Goal: Task Accomplishment & Management: Manage account settings

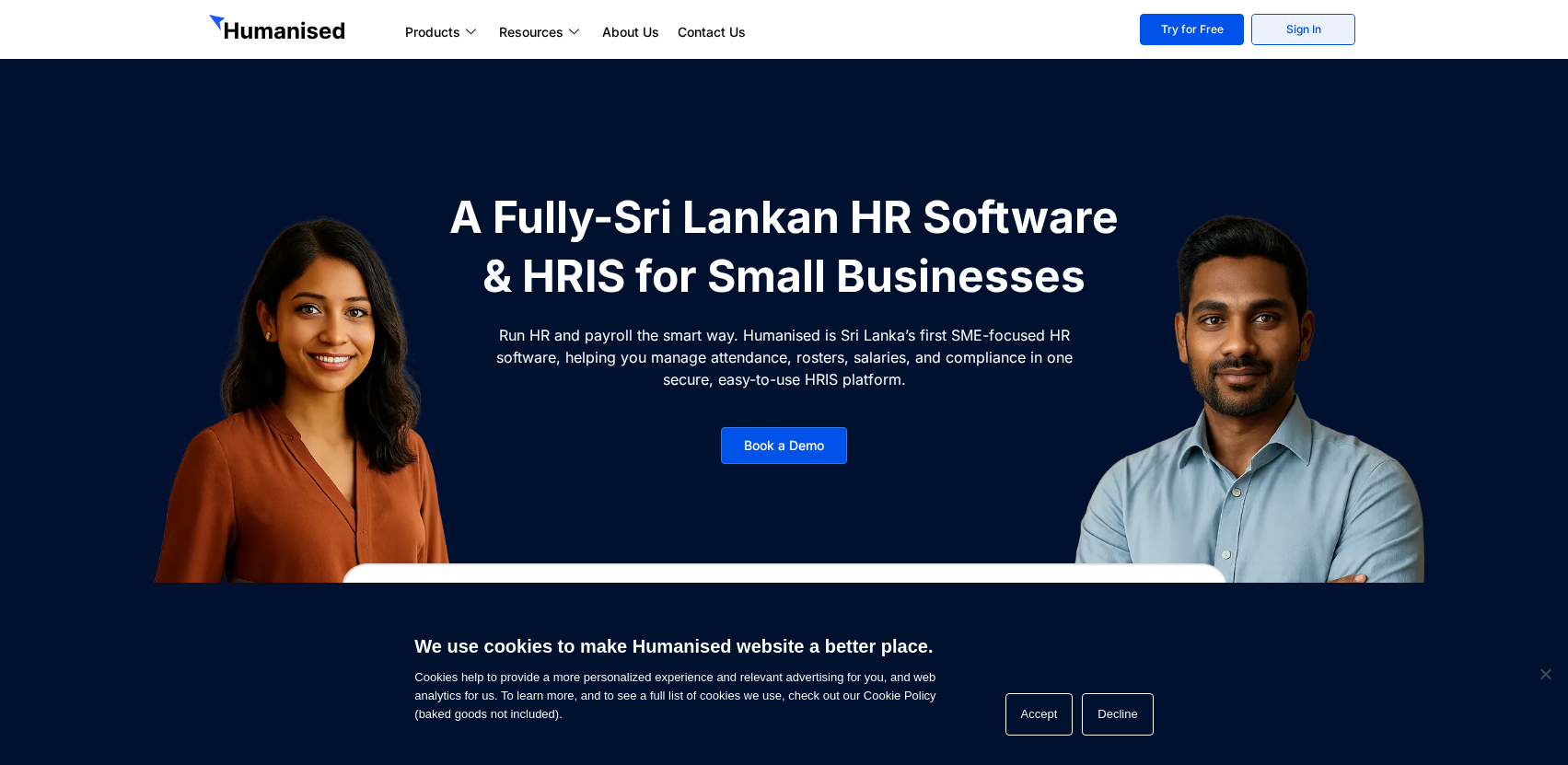
click at [1281, 30] on link "Sign In" at bounding box center [1303, 29] width 104 height 31
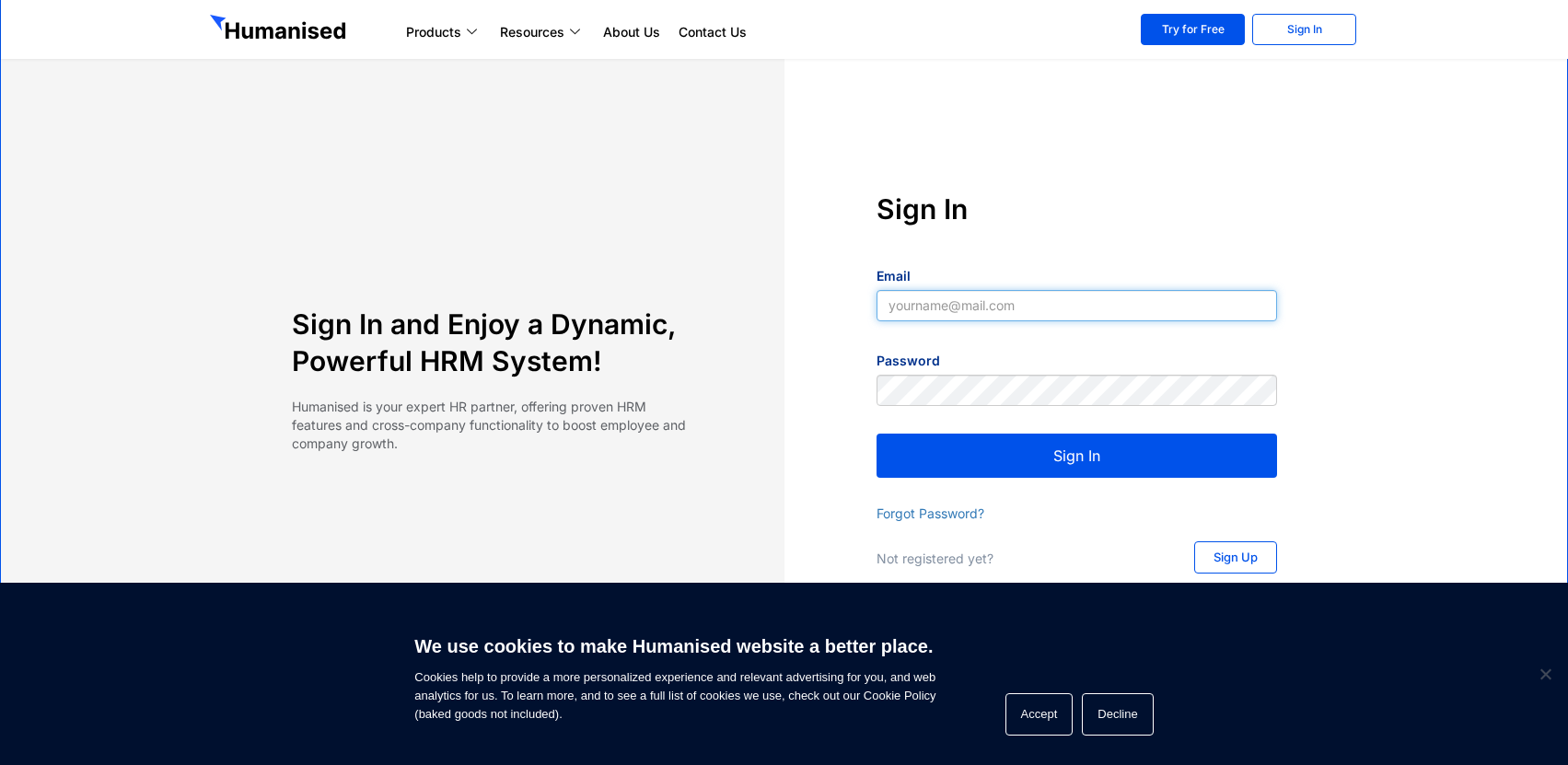
click at [1090, 310] on input "Email" at bounding box center [1077, 306] width 401 height 31
type input "[EMAIL_ADDRESS][DOMAIN_NAME]"
click at [1065, 446] on button "Sign In" at bounding box center [1077, 455] width 401 height 44
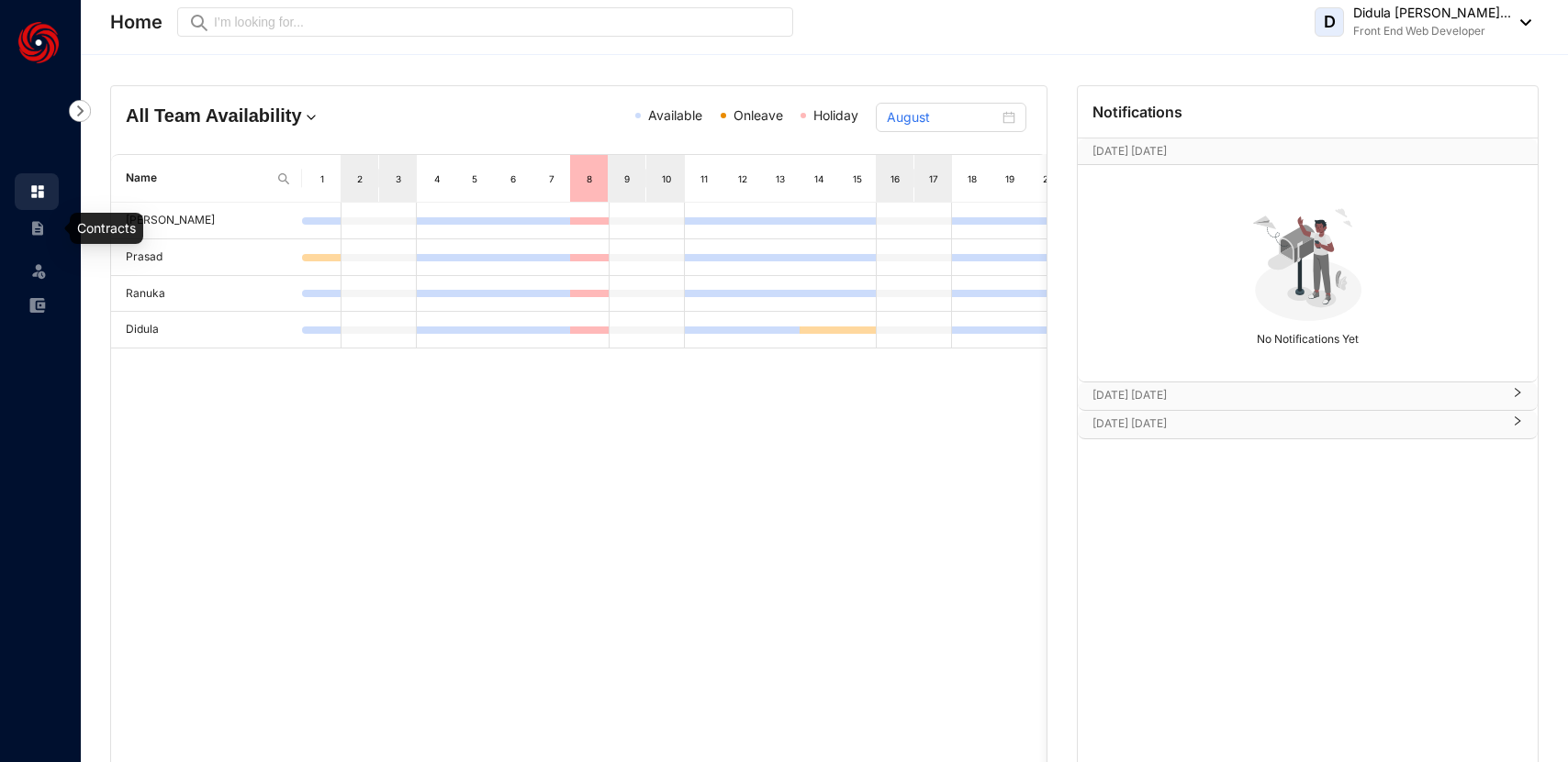
click at [39, 229] on img at bounding box center [37, 228] width 17 height 17
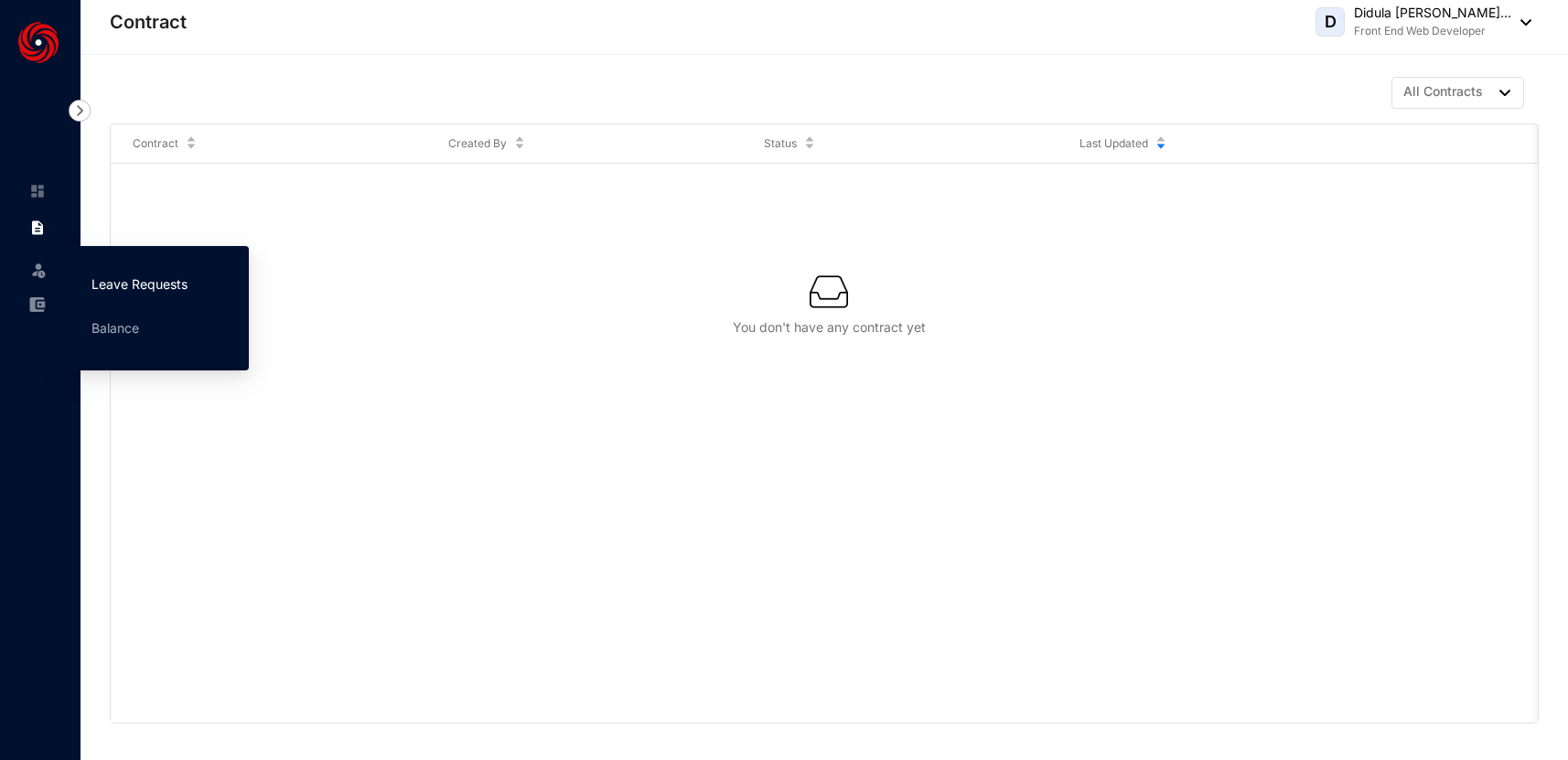
click at [124, 283] on link "Leave Requests" at bounding box center [139, 285] width 96 height 16
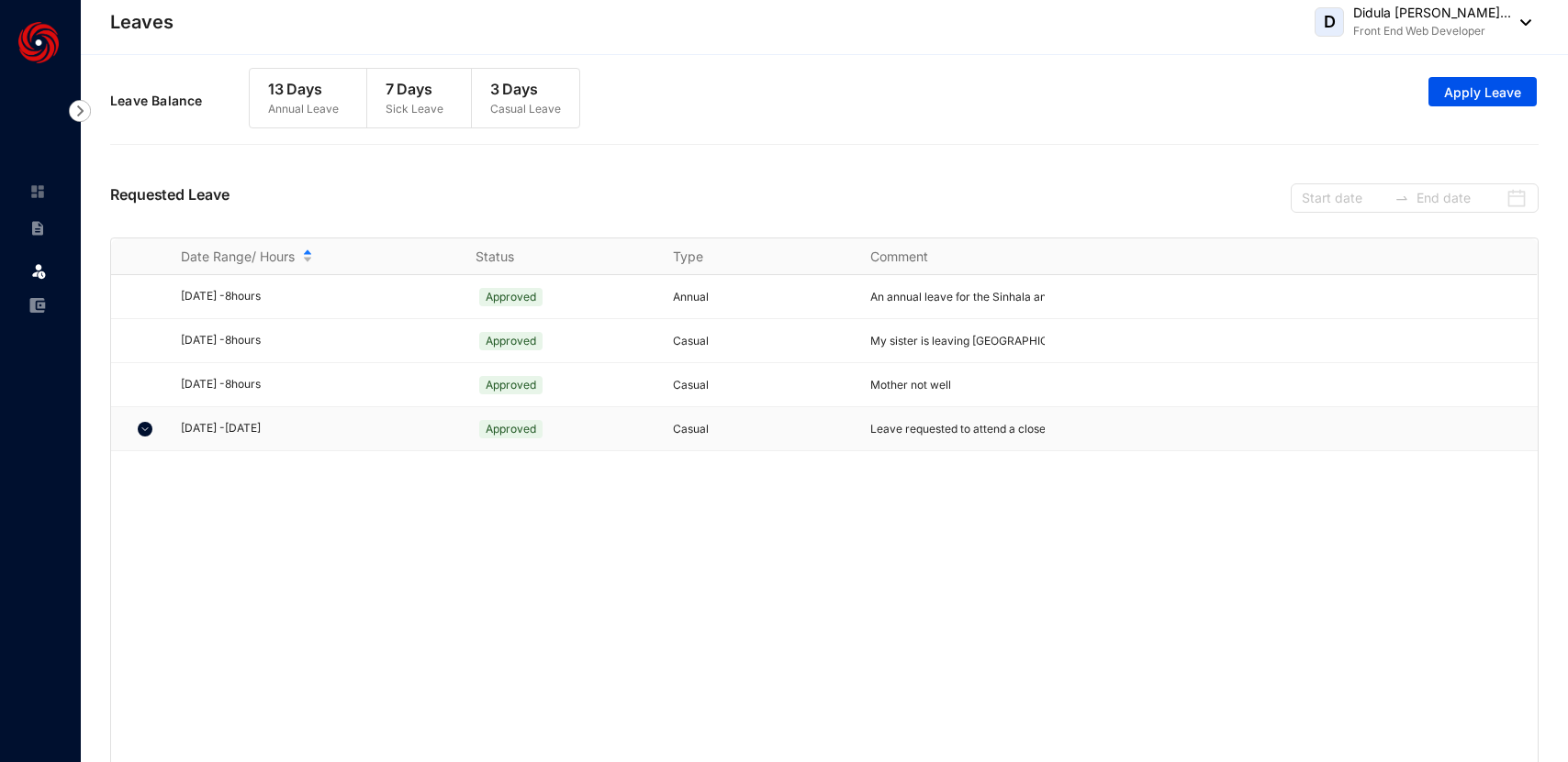
click at [147, 430] on img at bounding box center [145, 429] width 15 height 15
